Goal: Navigation & Orientation: Find specific page/section

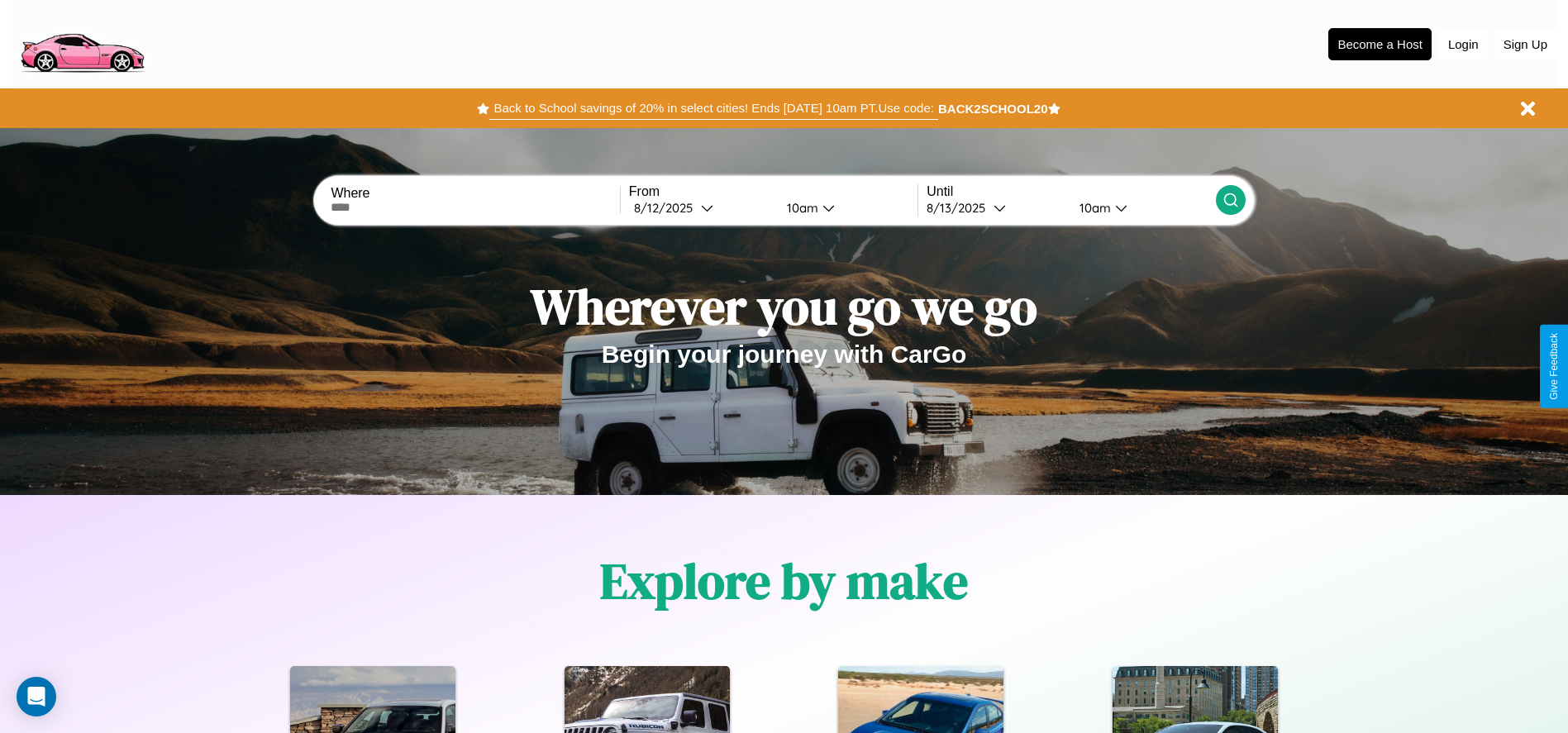
click at [713, 108] on button "Back to School savings of 20% in select cities! Ends [DATE] 10am PT. Use code:" at bounding box center [712, 108] width 448 height 23
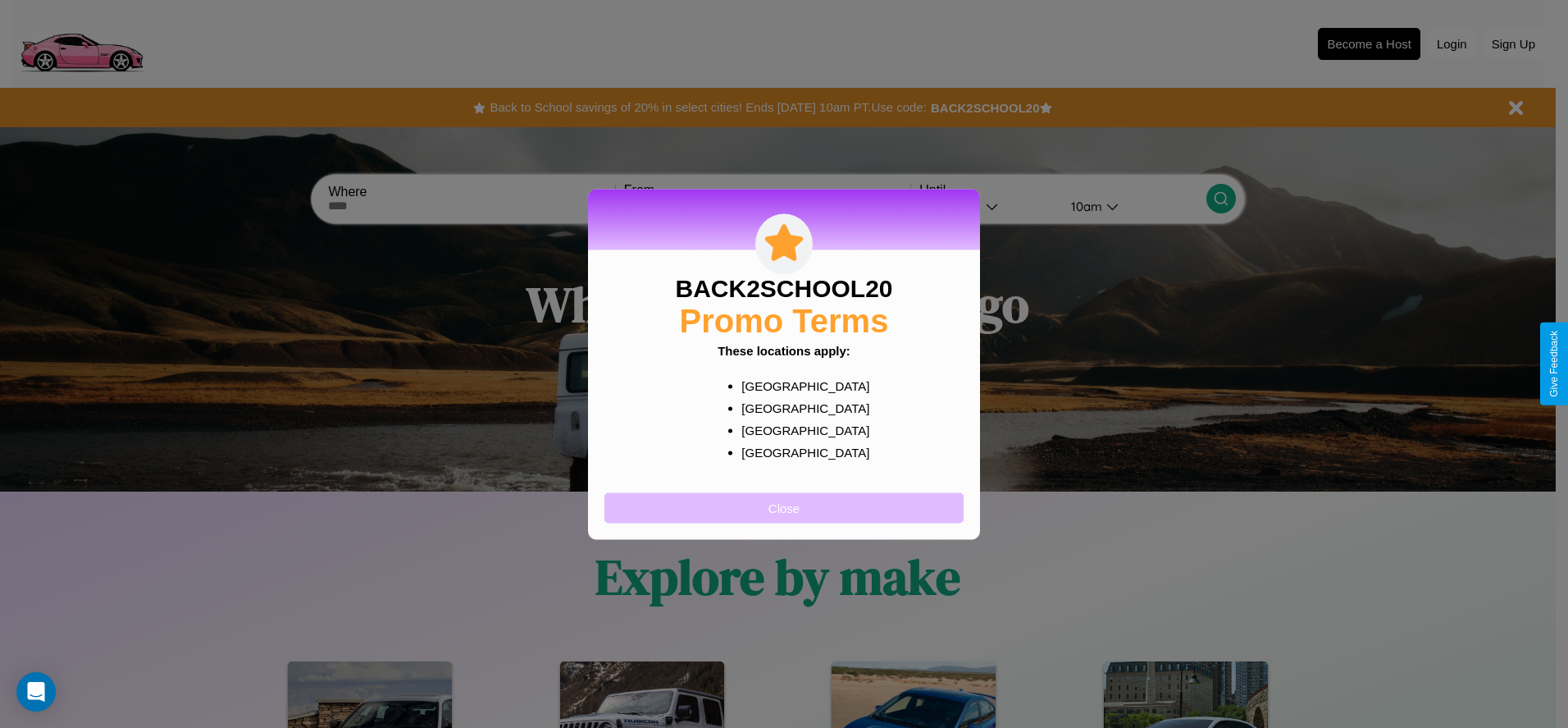
click at [784, 507] on button "Close" at bounding box center [784, 507] width 359 height 30
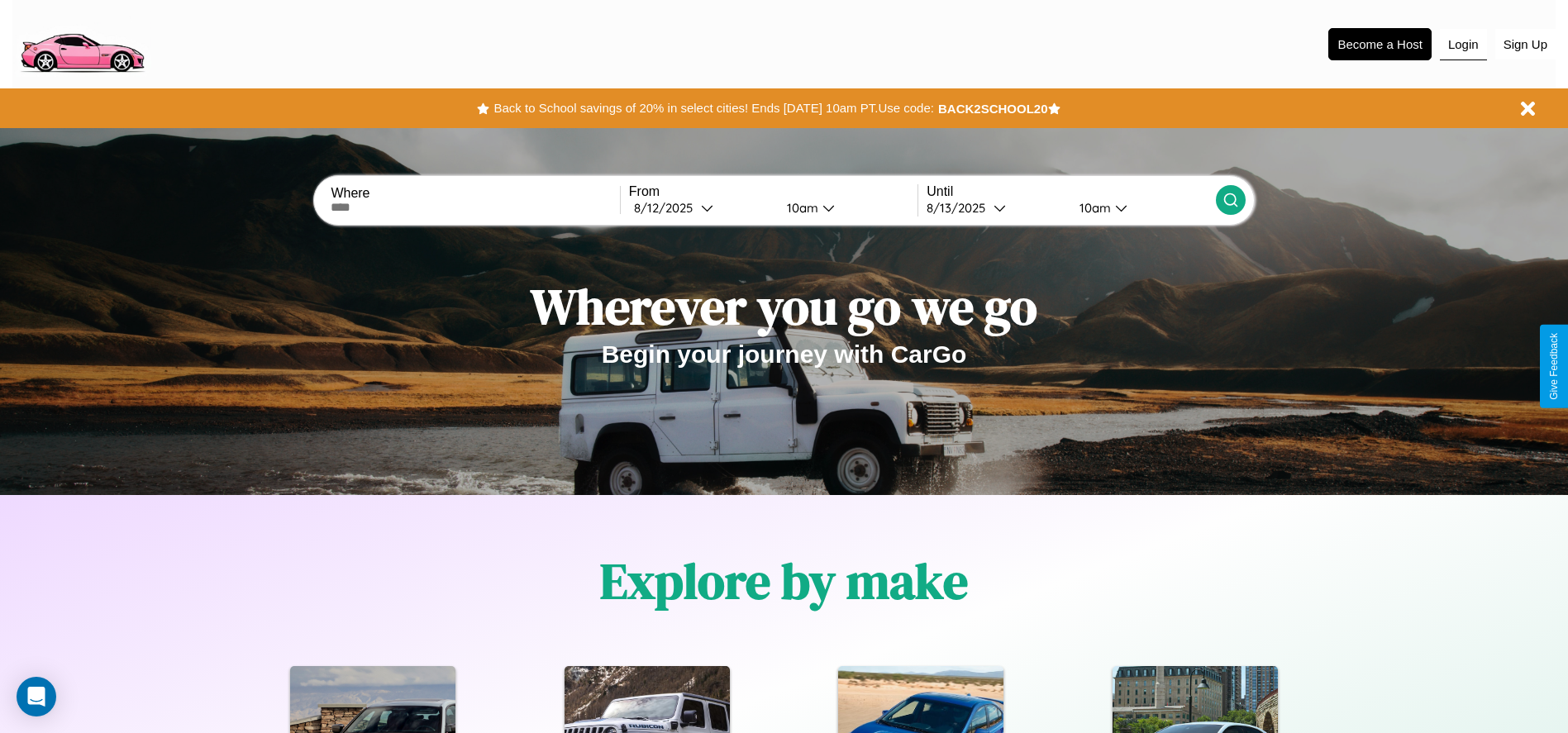
click at [1463, 44] on button "Login" at bounding box center [1463, 44] width 47 height 31
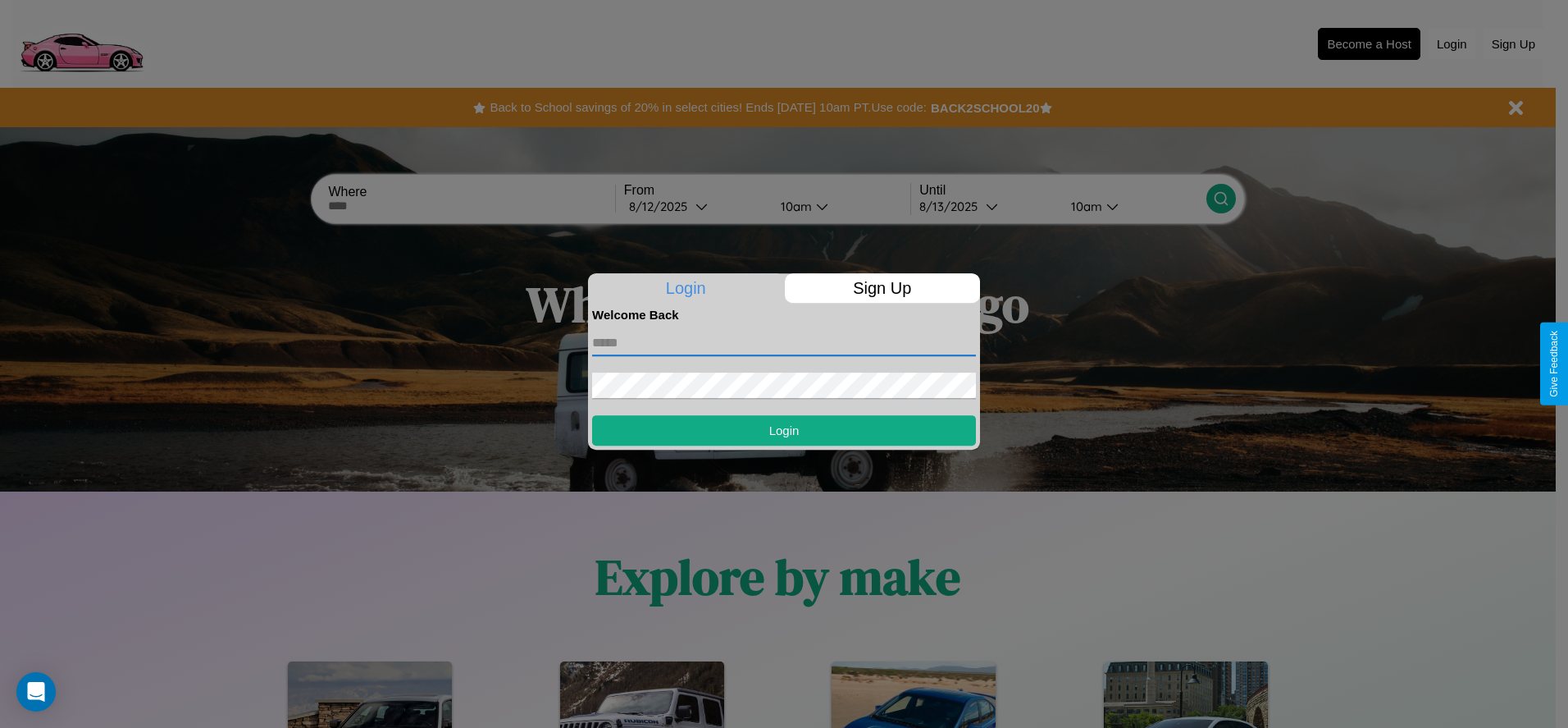
click at [784, 342] on input "text" at bounding box center [784, 343] width 384 height 27
type input "**********"
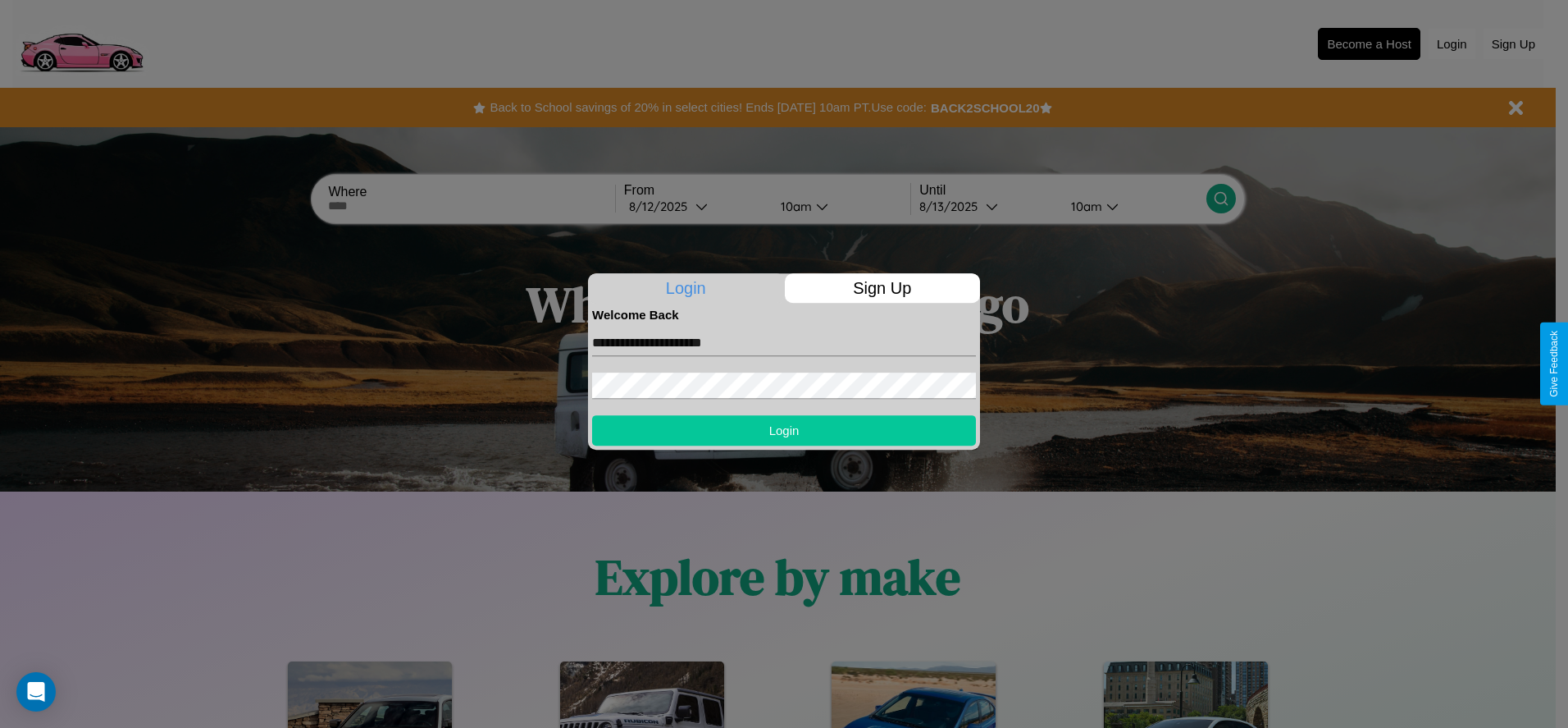
click at [784, 430] on button "Login" at bounding box center [784, 430] width 384 height 30
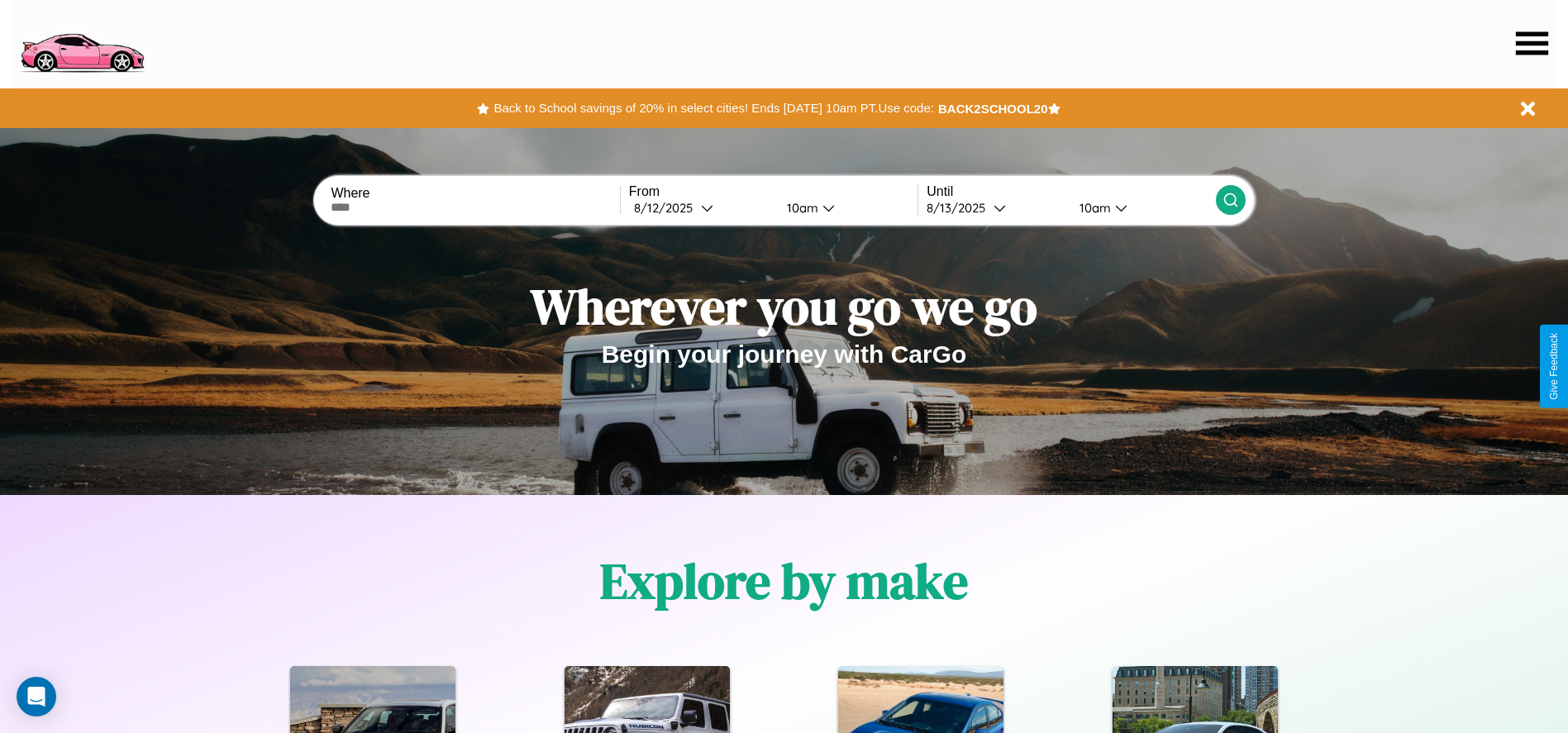
click at [1532, 43] on icon at bounding box center [1532, 43] width 32 height 23
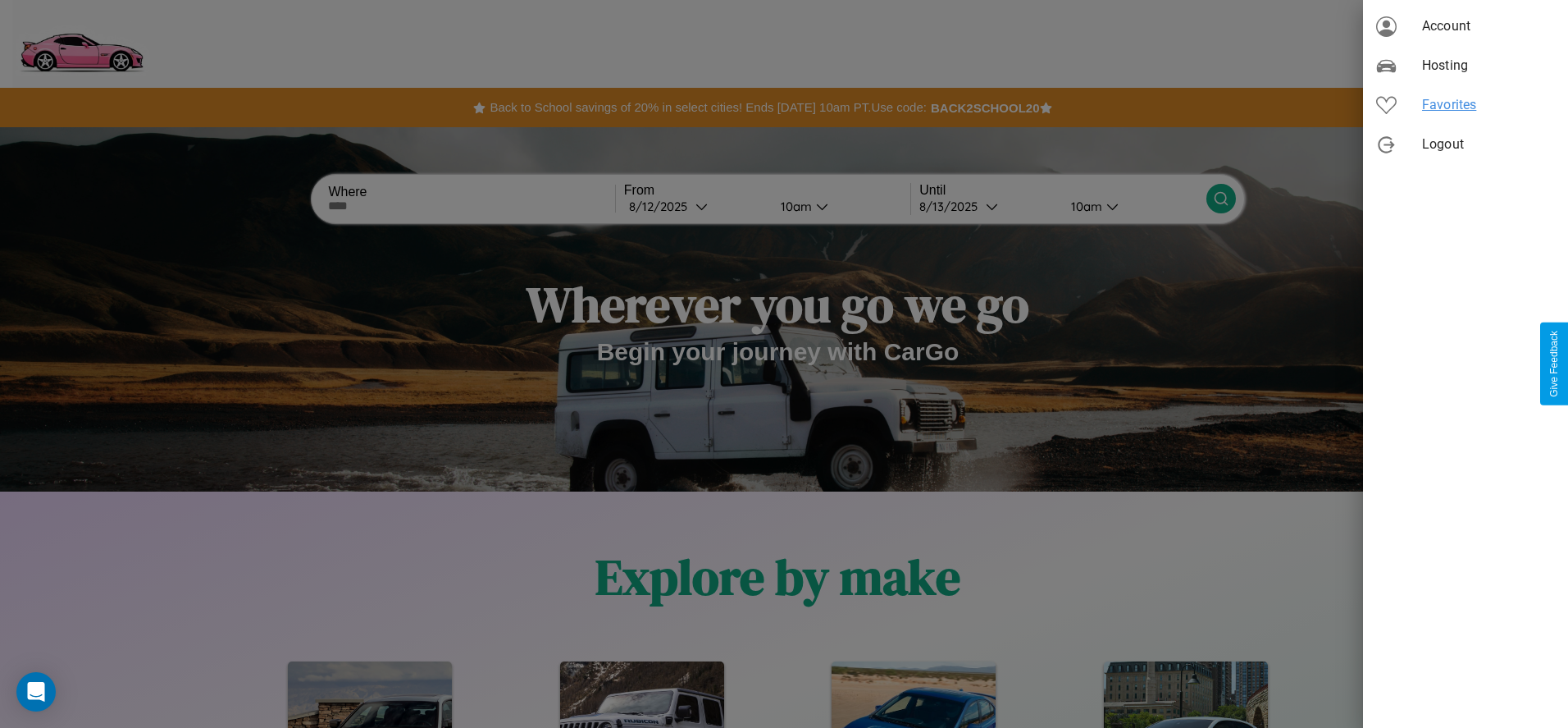
click at [1466, 105] on span "Favorites" at bounding box center [1488, 104] width 133 height 20
